Goal: Communication & Community: Ask a question

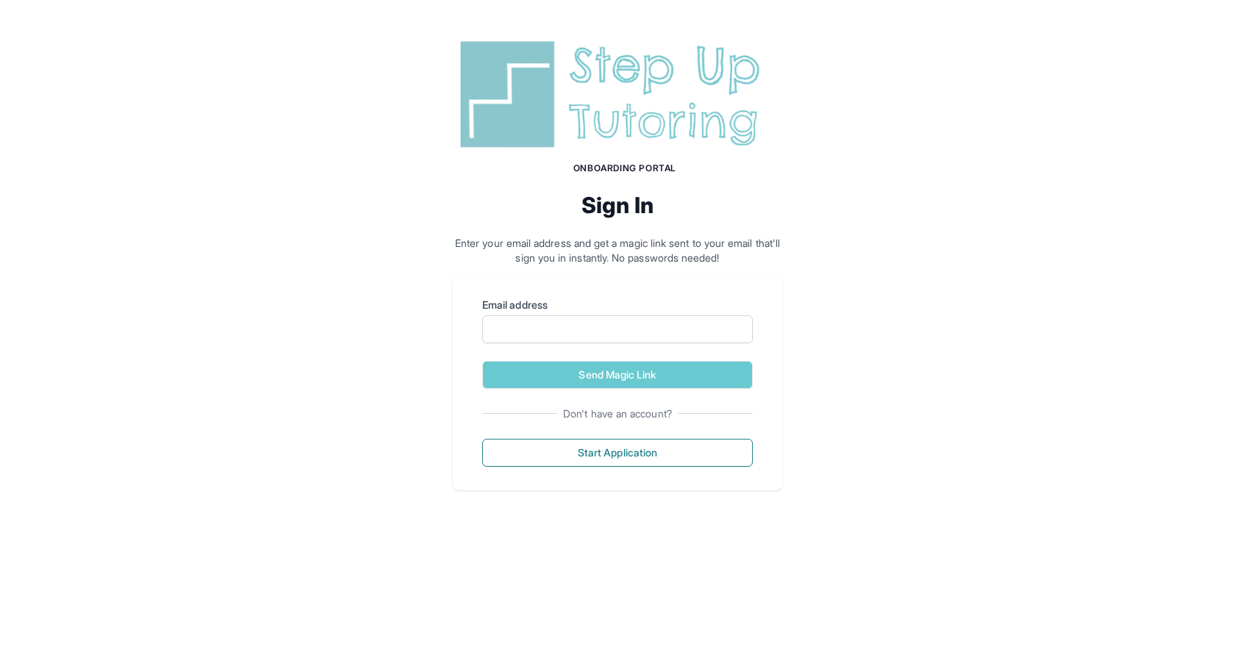
click at [626, 94] on img at bounding box center [617, 94] width 329 height 118
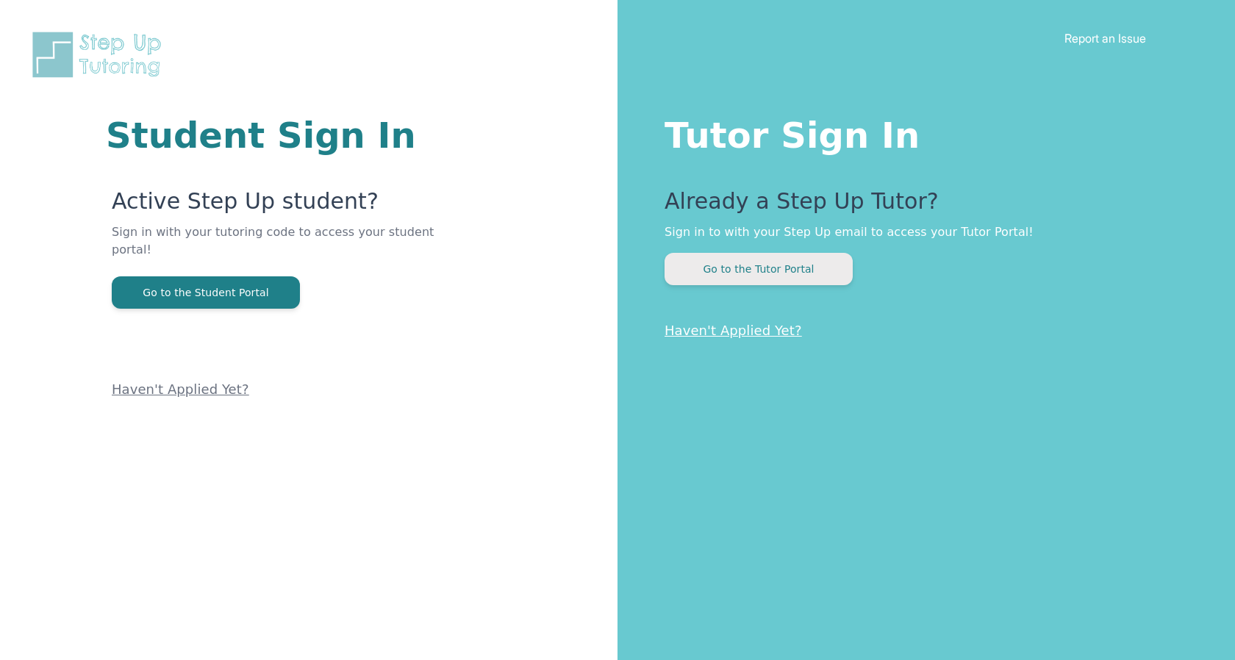
click at [729, 262] on button "Go to the Tutor Portal" at bounding box center [759, 269] width 188 height 32
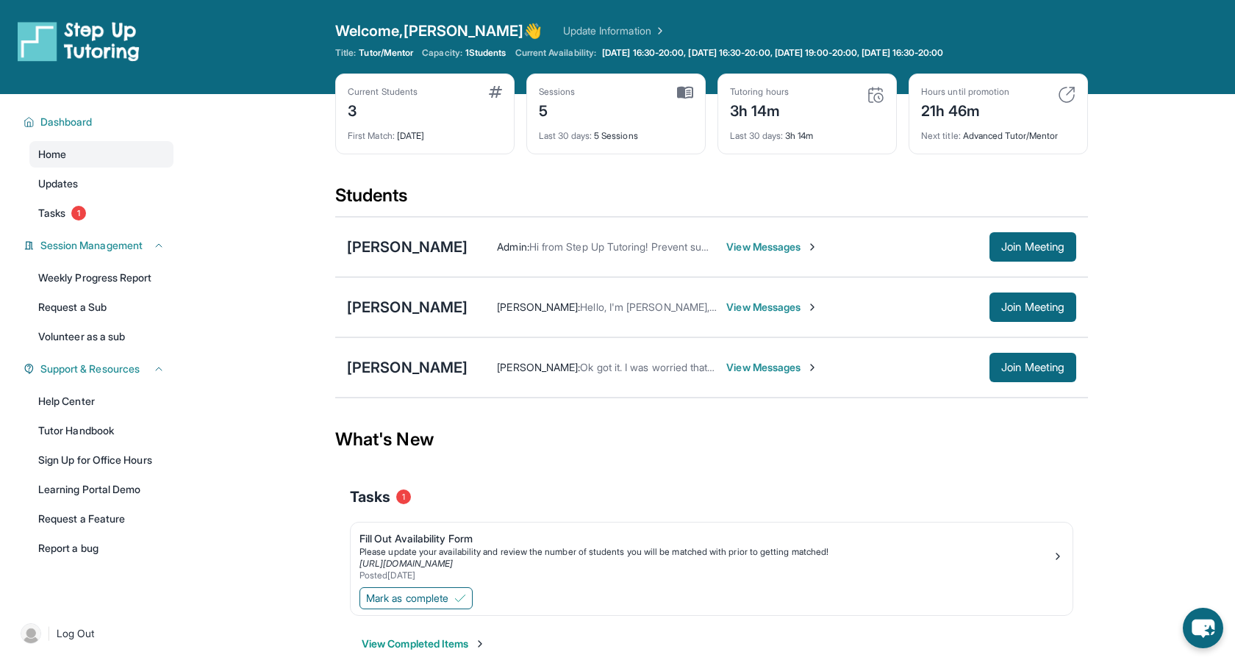
click at [740, 249] on span "View Messages" at bounding box center [772, 247] width 92 height 15
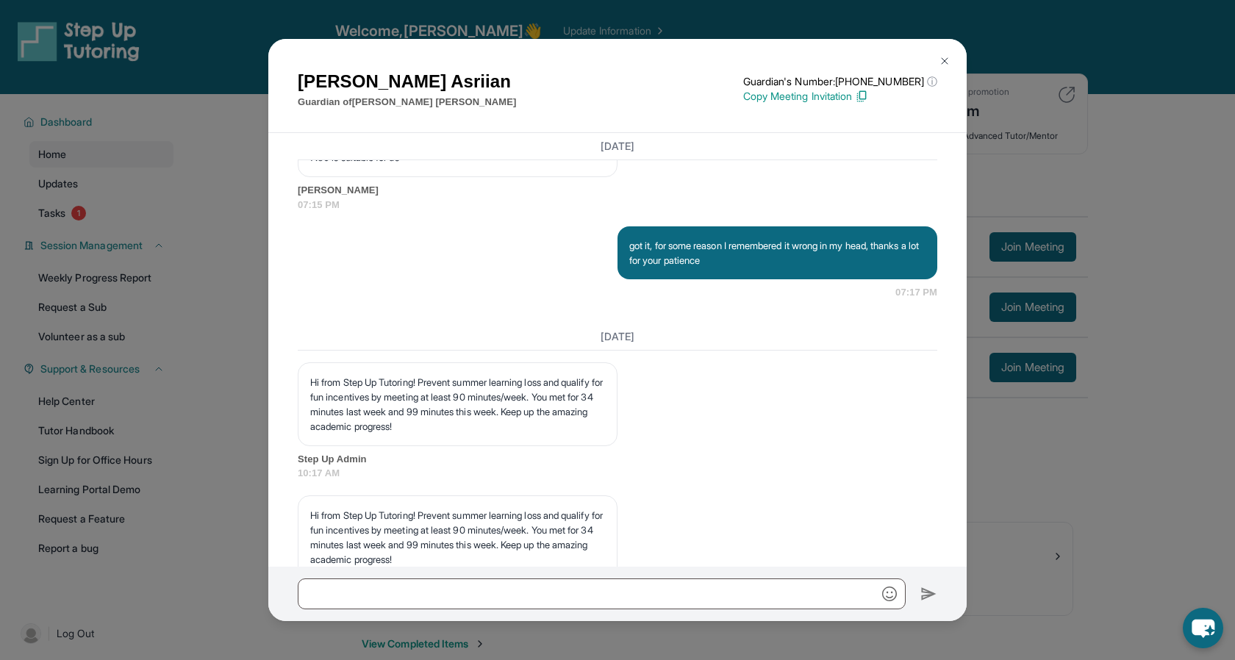
scroll to position [2033, 0]
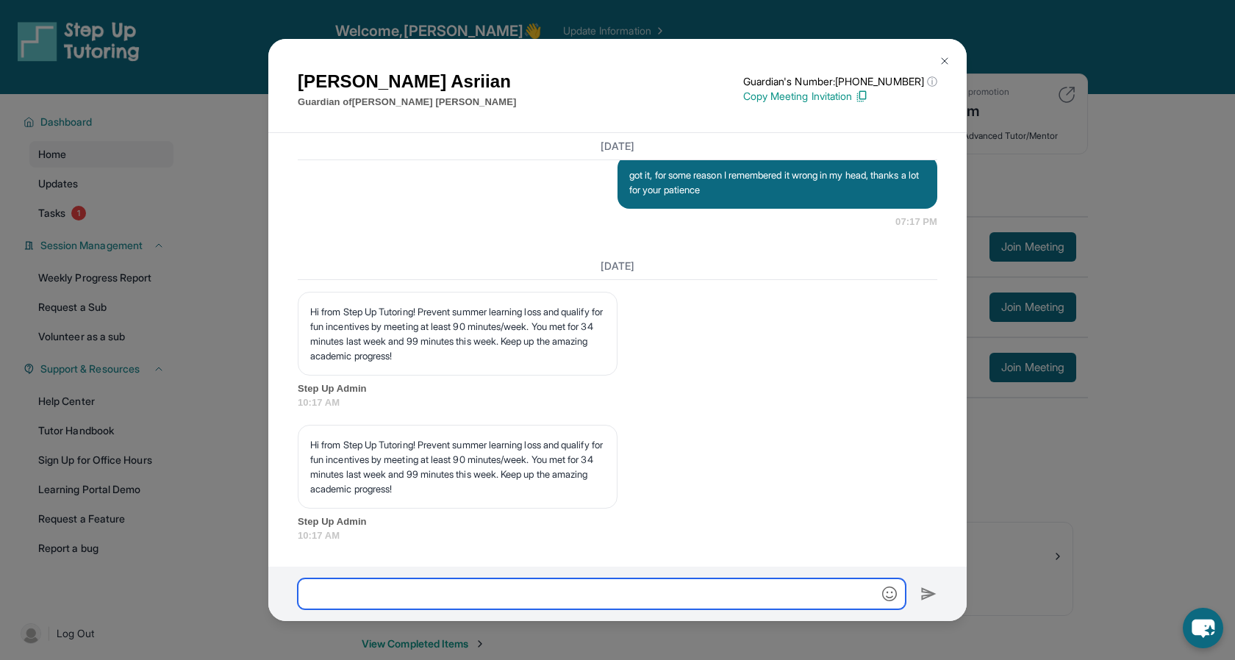
click at [608, 593] on input "text" at bounding box center [602, 594] width 608 height 31
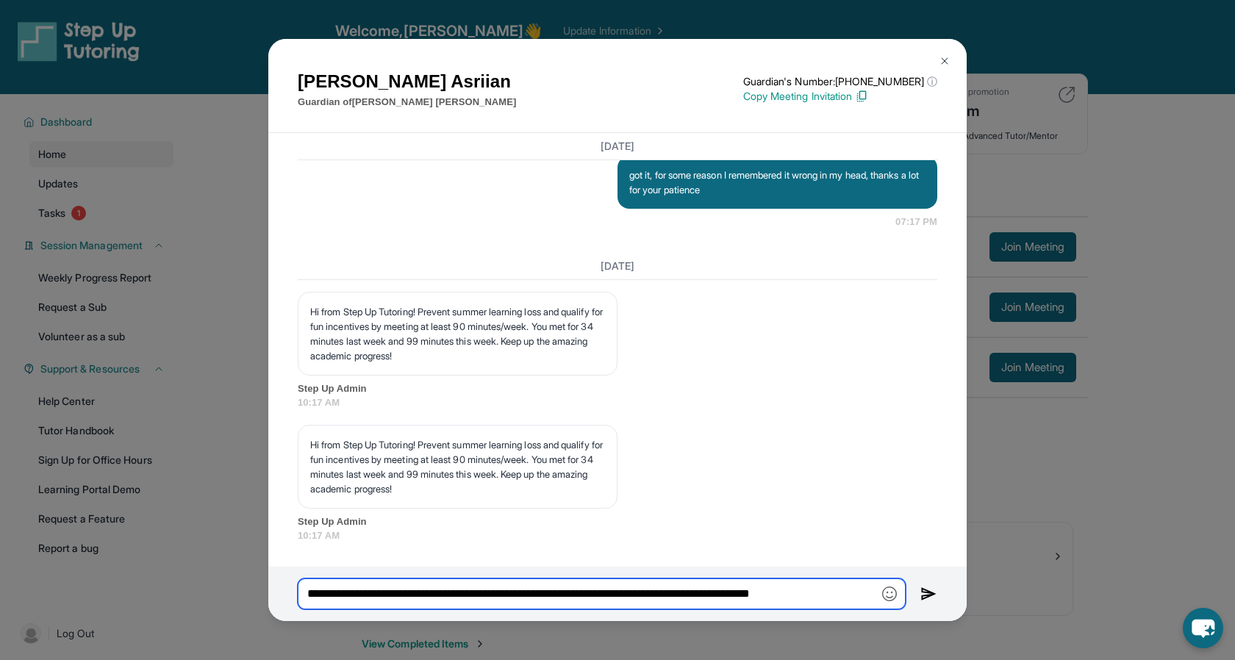
type input "**********"
click at [947, 62] on img at bounding box center [945, 61] width 12 height 12
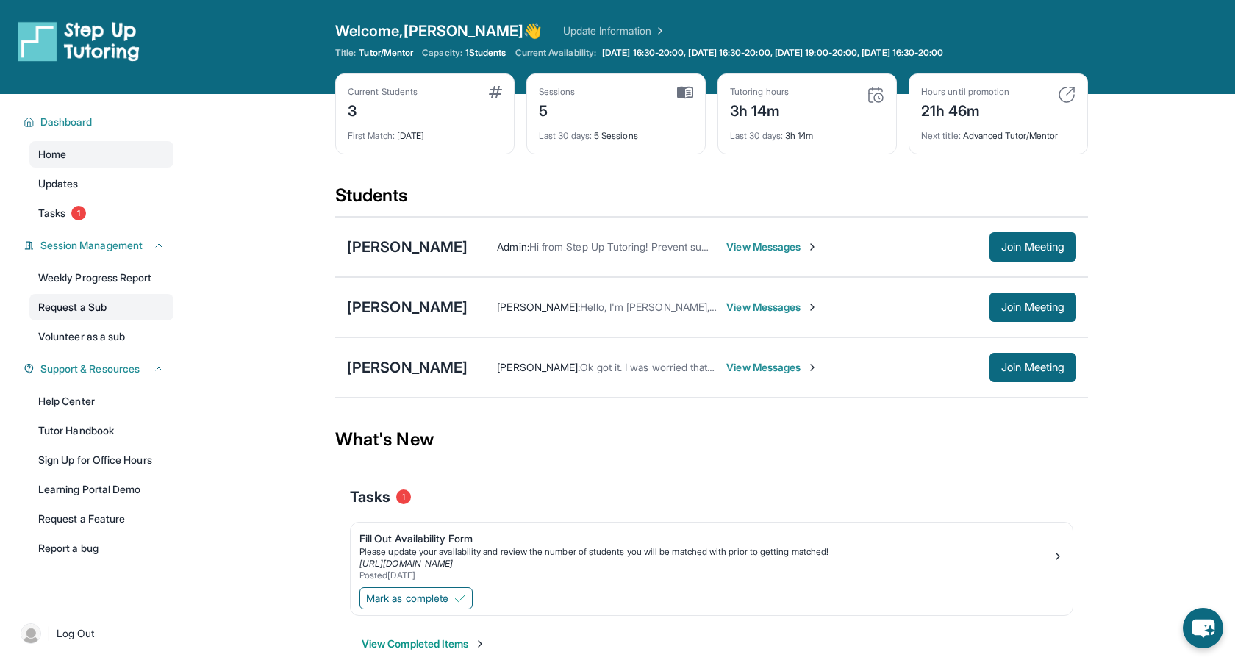
click at [76, 314] on link "Request a Sub" at bounding box center [101, 307] width 144 height 26
